Goal: Navigation & Orientation: Find specific page/section

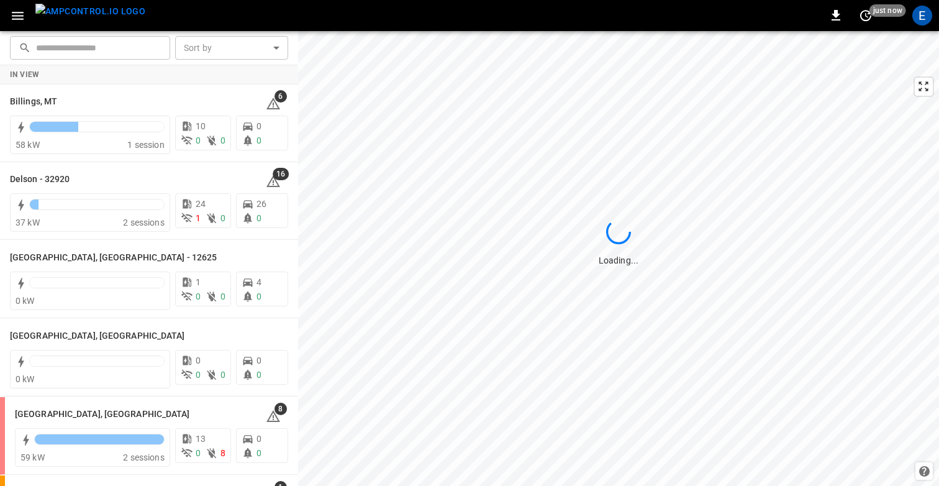
click at [22, 14] on icon "button" at bounding box center [18, 16] width 16 height 16
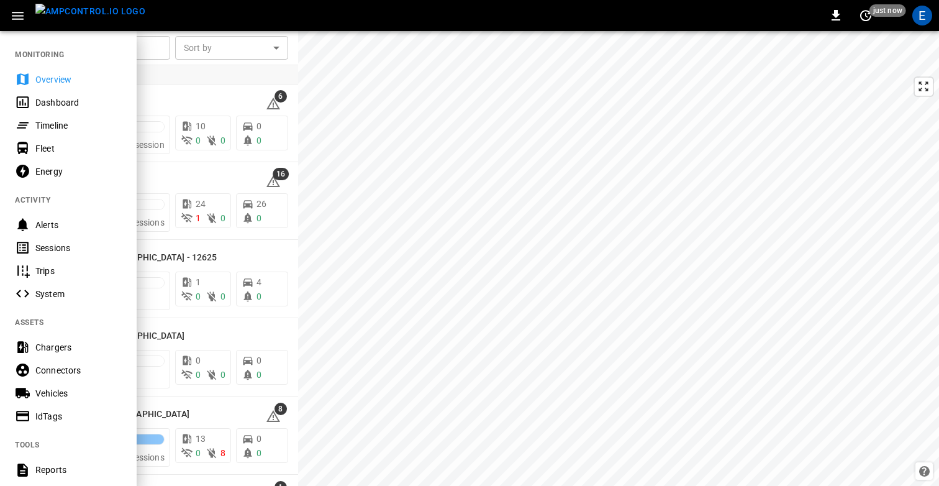
click at [43, 117] on div "Timeline" at bounding box center [68, 125] width 137 height 23
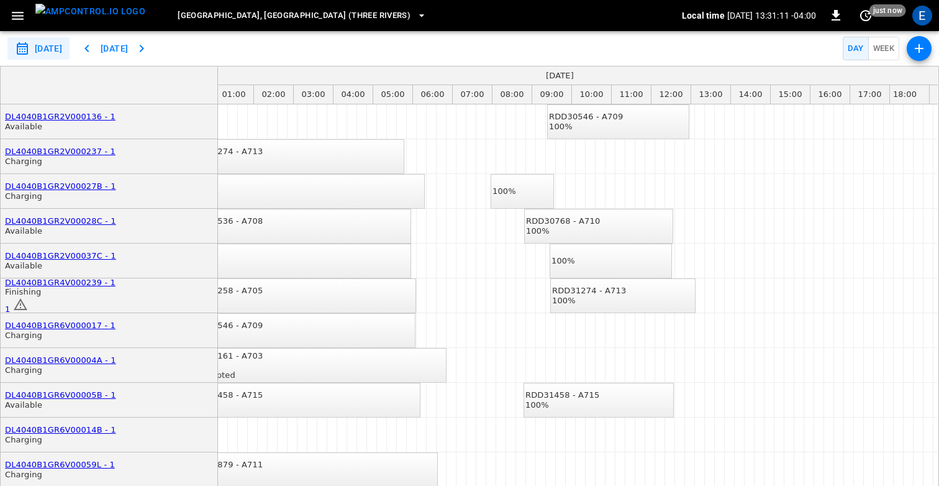
scroll to position [0, 63]
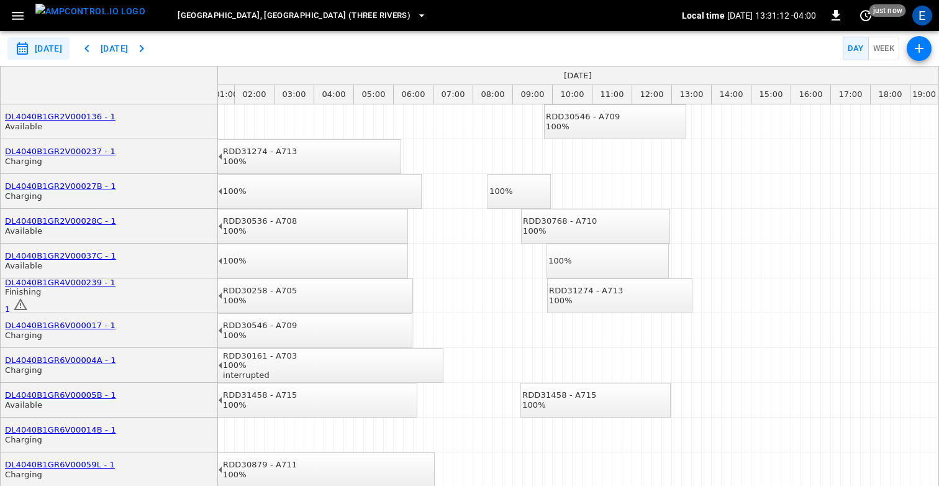
click at [608, 296] on div "RDD31274 - A713 100%" at bounding box center [586, 295] width 74 height 19
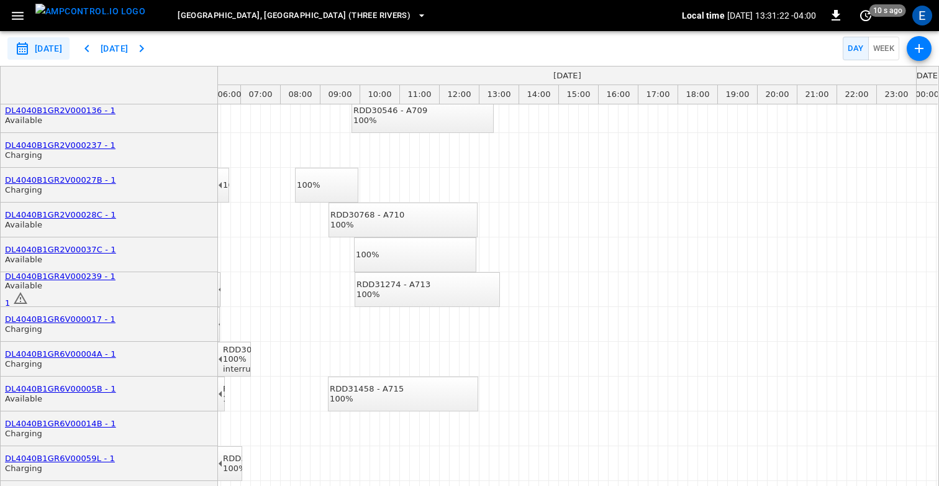
scroll to position [0, 255]
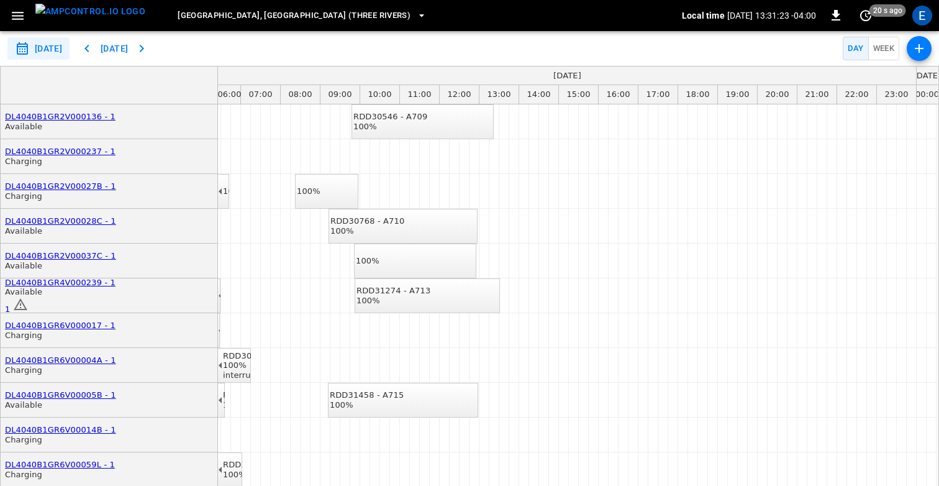
click at [223, 16] on span "[GEOGRAPHIC_DATA], [GEOGRAPHIC_DATA] (Three Rivers)" at bounding box center [294, 16] width 233 height 14
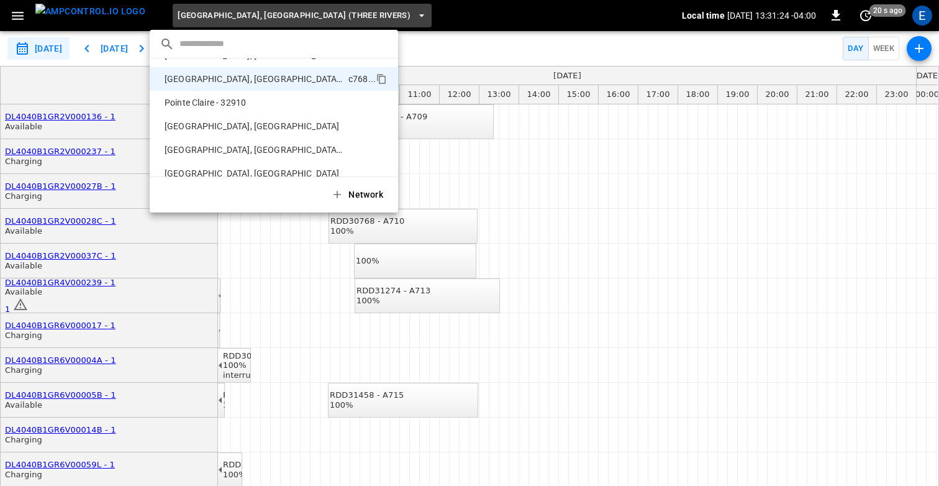
click at [16, 17] on div at bounding box center [469, 243] width 939 height 486
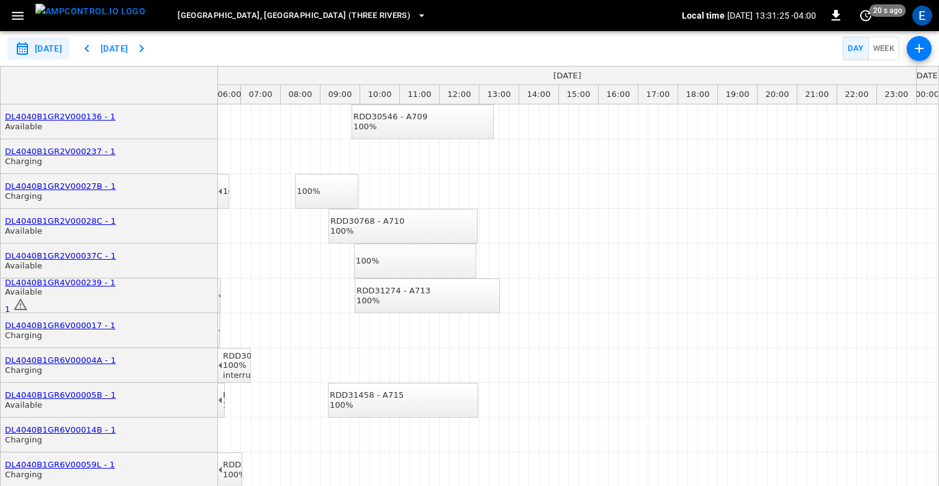
click at [17, 17] on icon "button" at bounding box center [18, 16] width 16 height 16
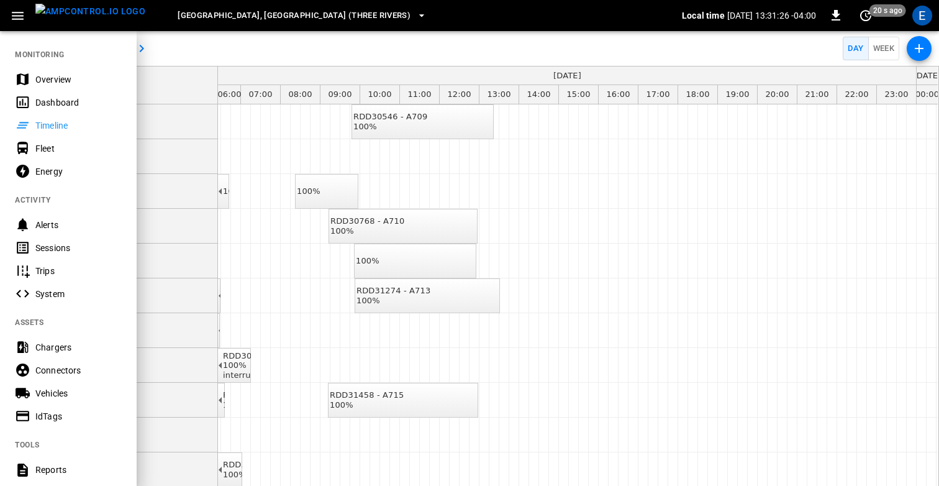
click at [42, 80] on div "Overview" at bounding box center [78, 79] width 86 height 12
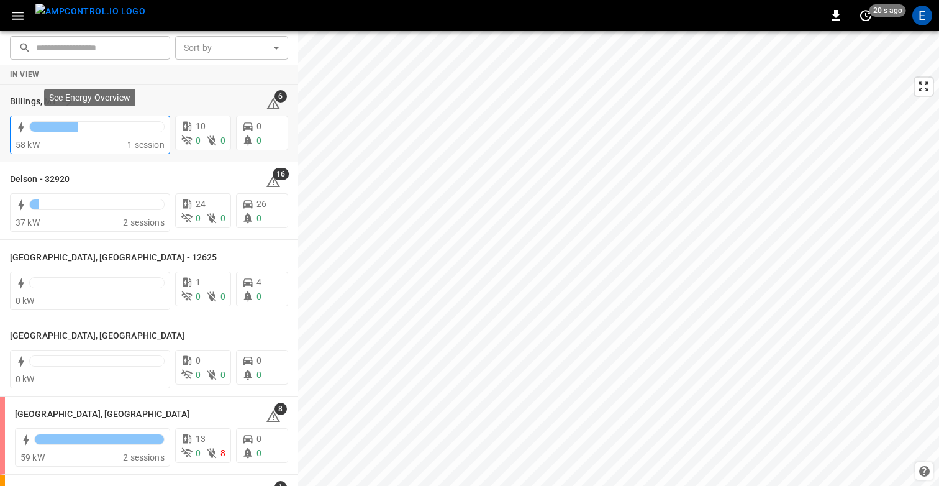
click at [89, 143] on div "58 kW" at bounding box center [72, 145] width 112 height 12
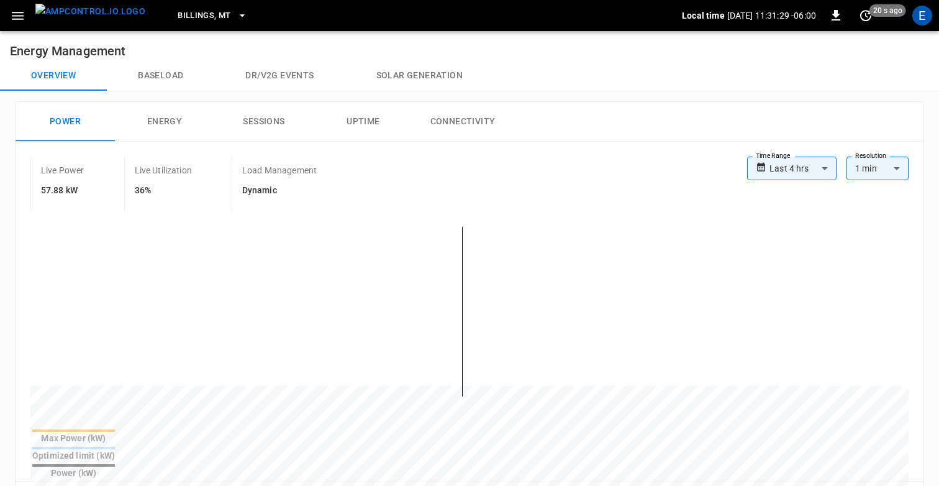
click at [18, 17] on icon "button" at bounding box center [18, 16] width 16 height 16
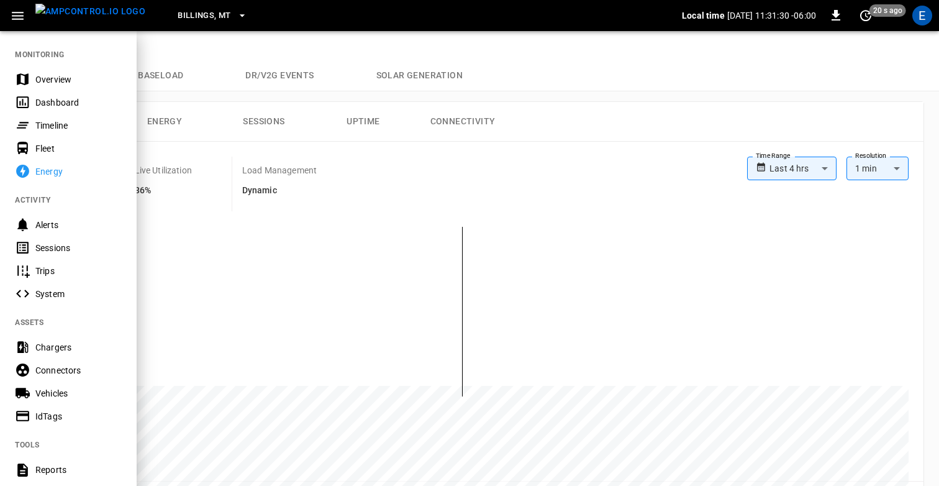
click at [53, 124] on div "Timeline" at bounding box center [78, 125] width 86 height 12
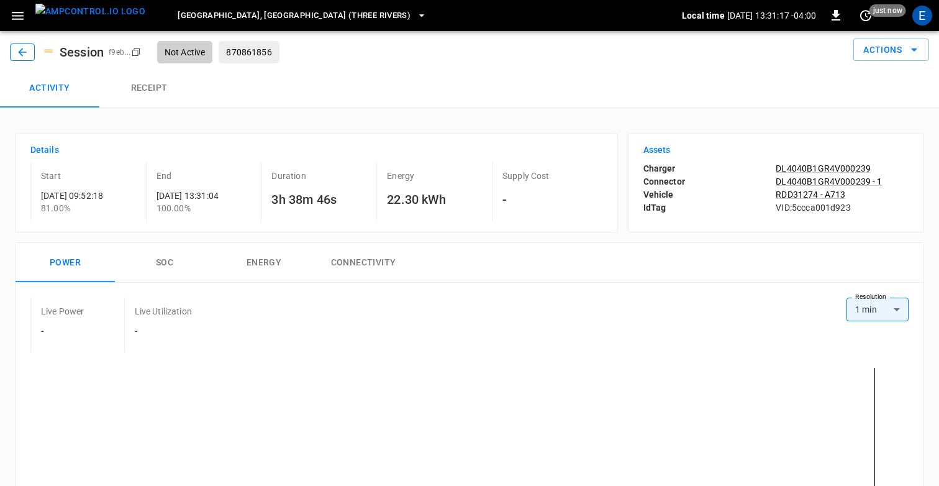
click at [17, 50] on icon "button" at bounding box center [22, 52] width 12 height 12
click at [25, 48] on icon "button" at bounding box center [22, 52] width 12 height 12
